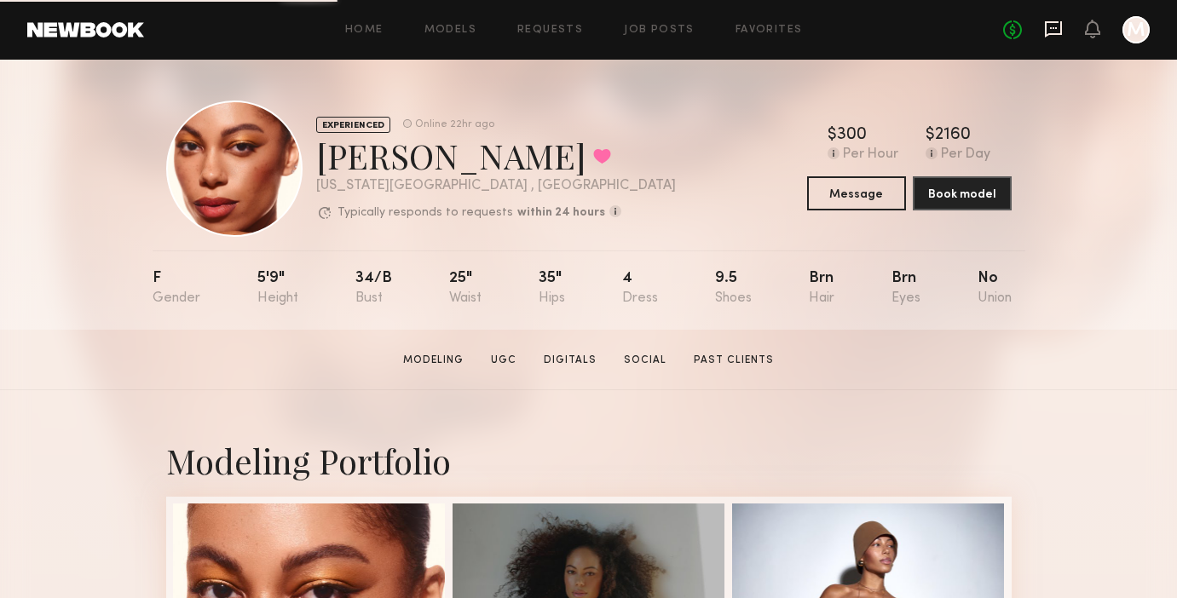
click at [1055, 21] on icon at bounding box center [1053, 29] width 17 height 16
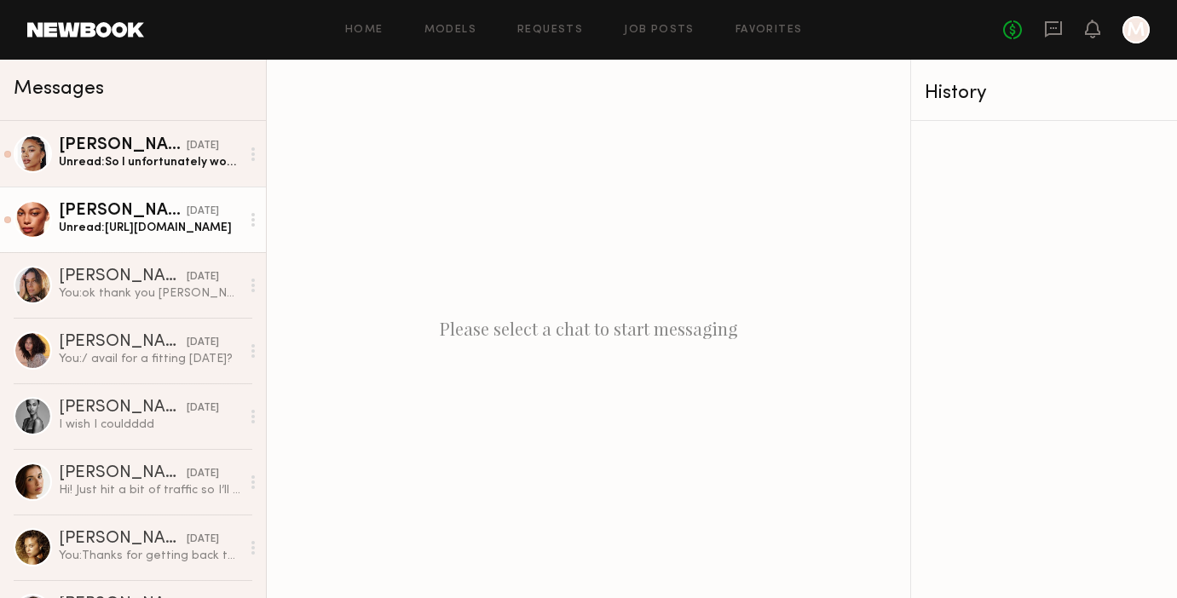
click at [152, 229] on div "Unread: [URL][DOMAIN_NAME]" at bounding box center [149, 228] width 181 height 16
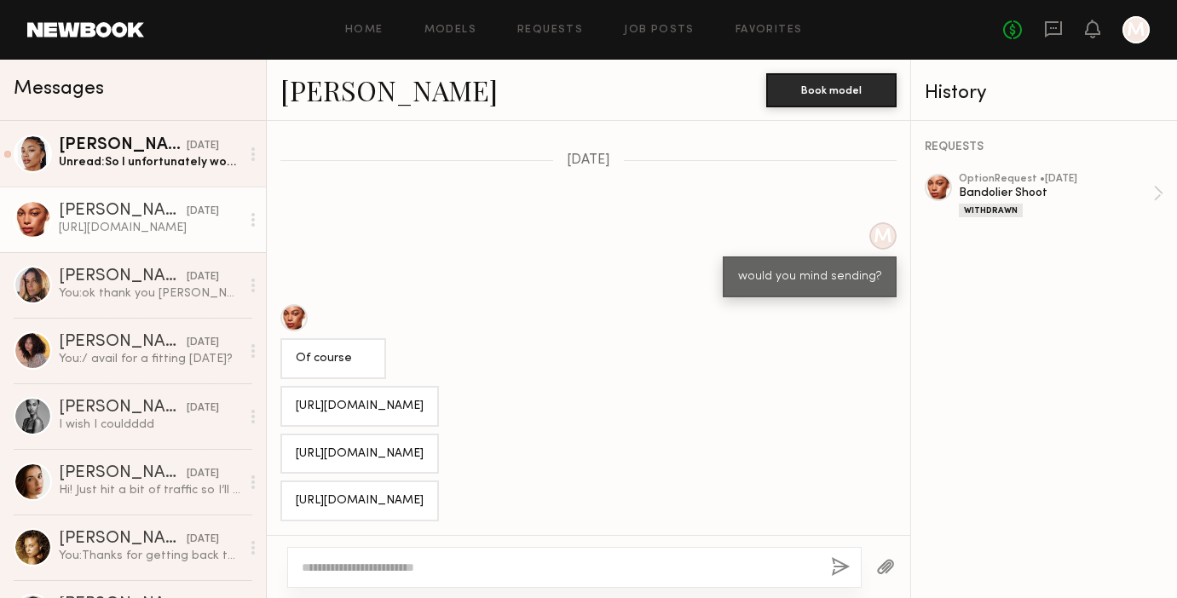
scroll to position [658, 0]
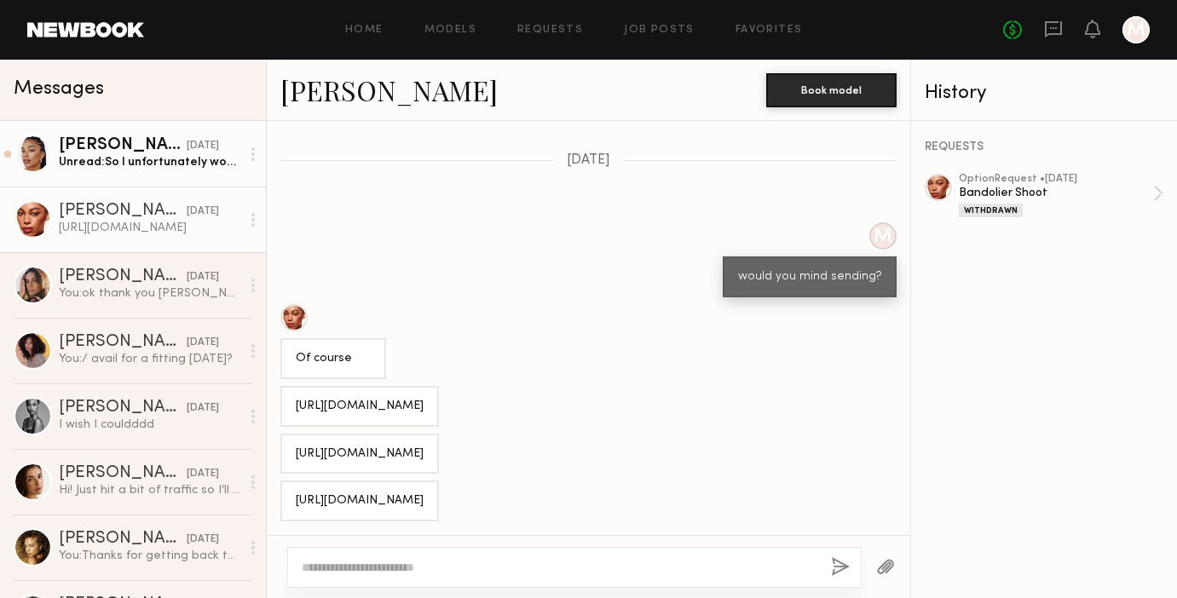
click at [192, 162] on div "Unread: So I unfortunately won’t be able to make the fitting but am available f…" at bounding box center [149, 162] width 181 height 16
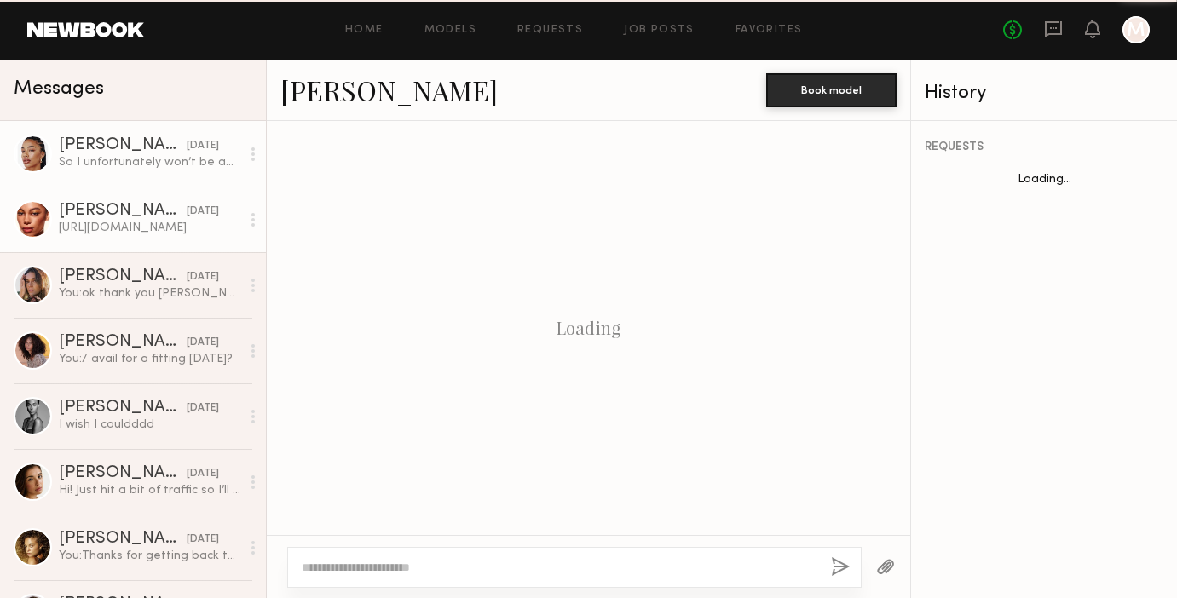
scroll to position [883, 0]
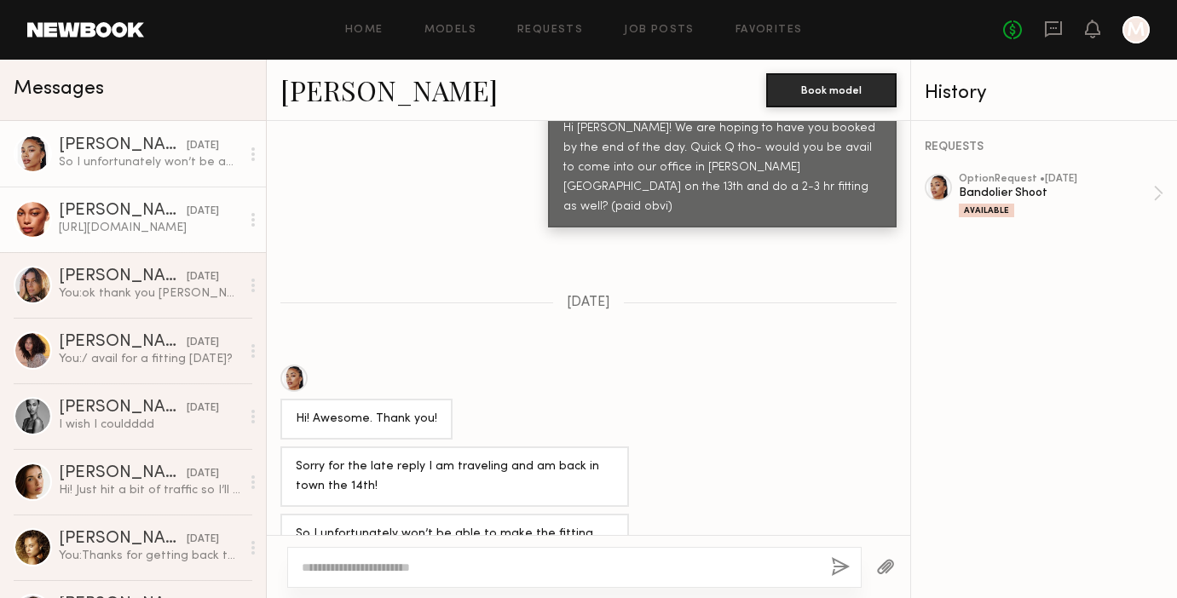
click at [158, 210] on div "[PERSON_NAME]" at bounding box center [123, 211] width 128 height 17
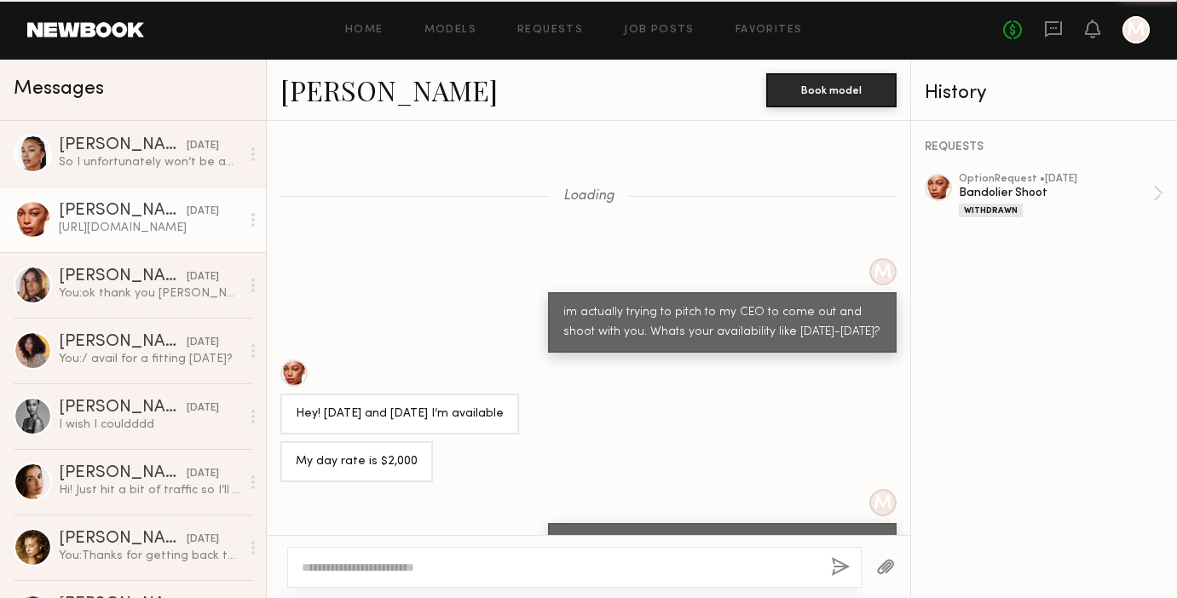
scroll to position [658, 0]
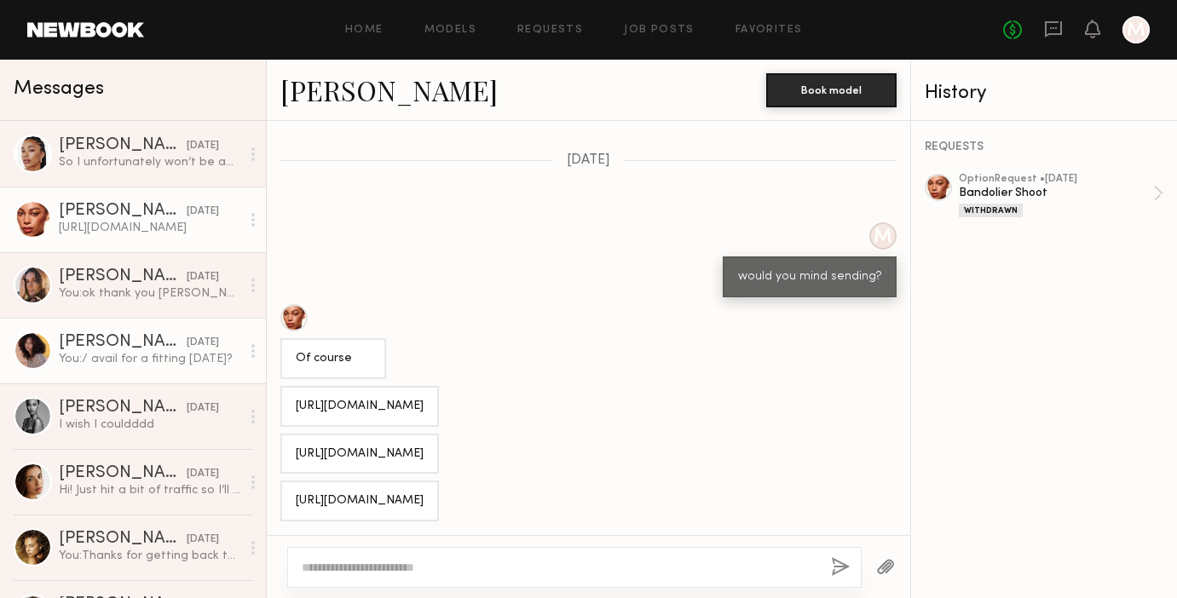
click at [187, 348] on div "[DATE]" at bounding box center [203, 343] width 32 height 16
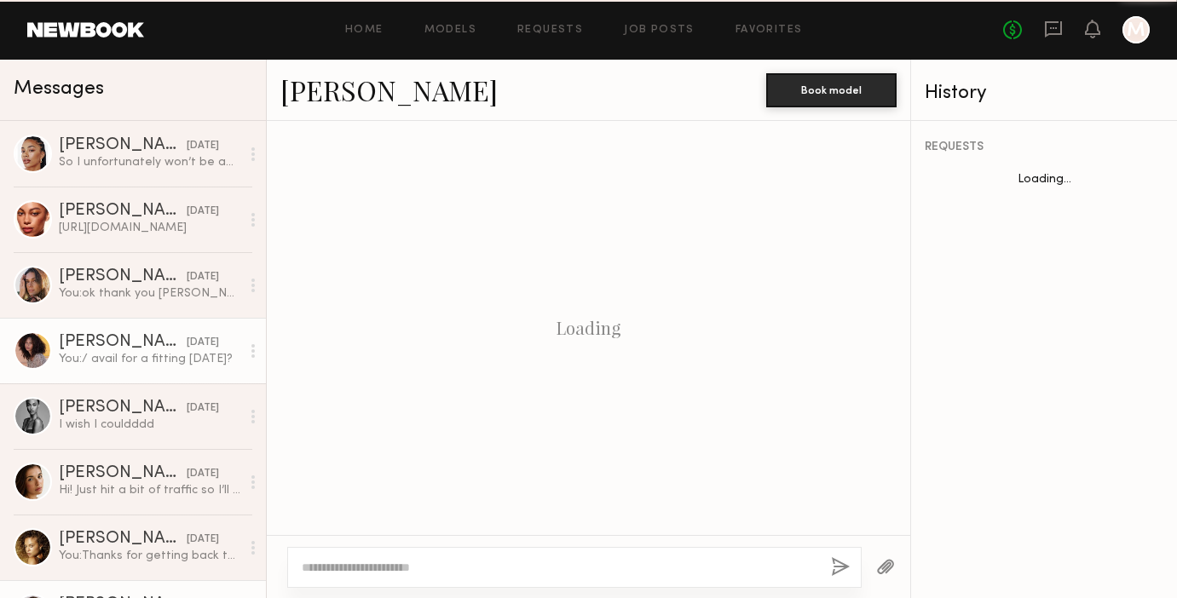
scroll to position [594, 0]
